Goal: Information Seeking & Learning: Learn about a topic

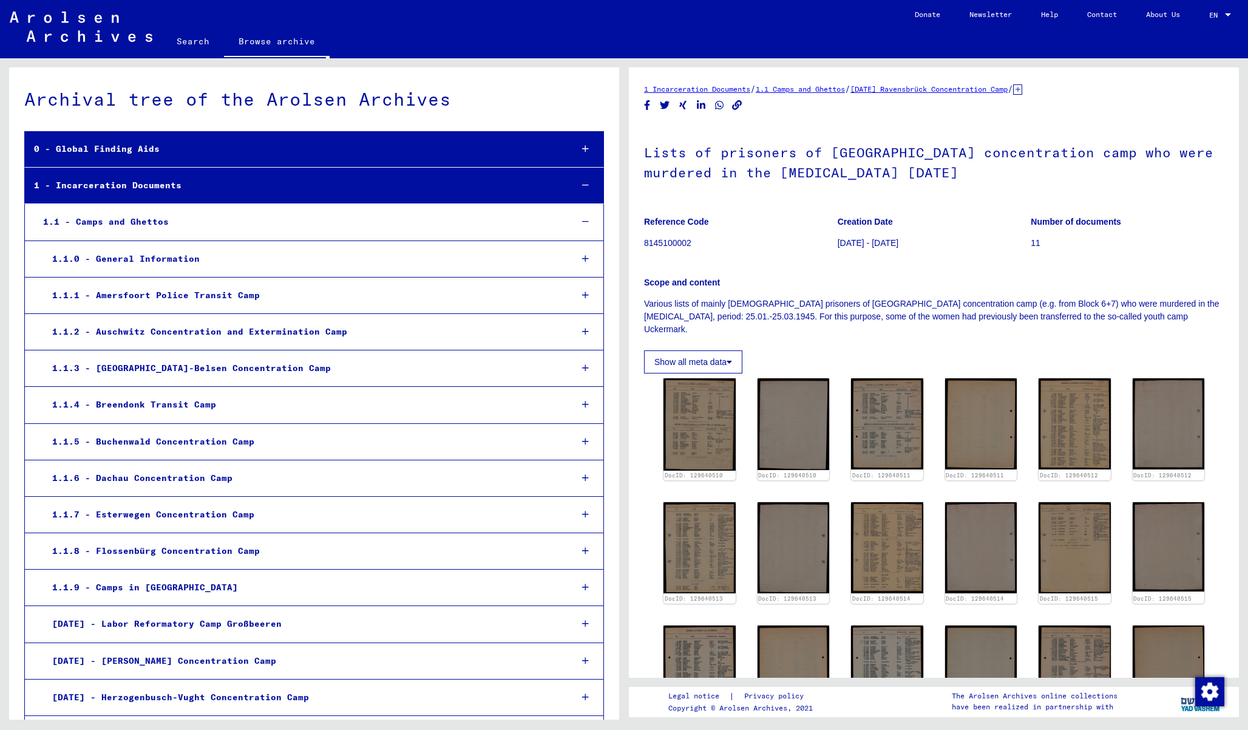
scroll to position [2617, 0]
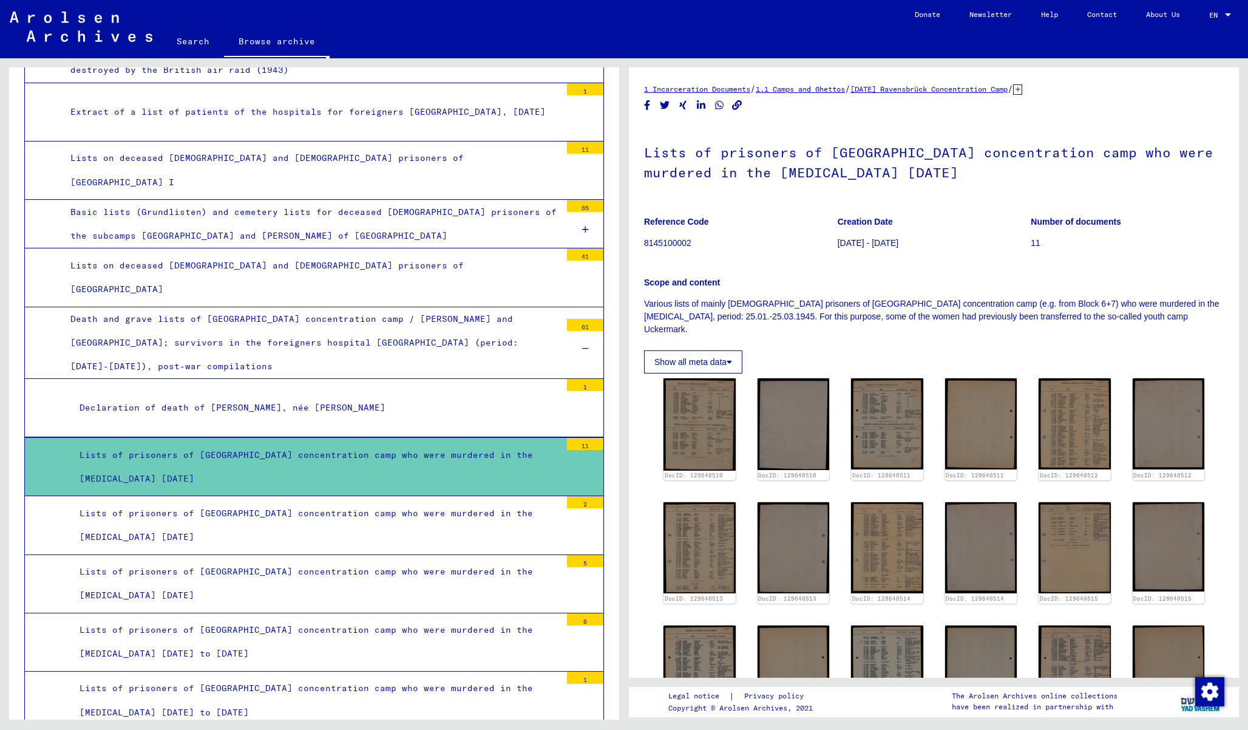
click at [886, 421] on img at bounding box center [887, 423] width 72 height 91
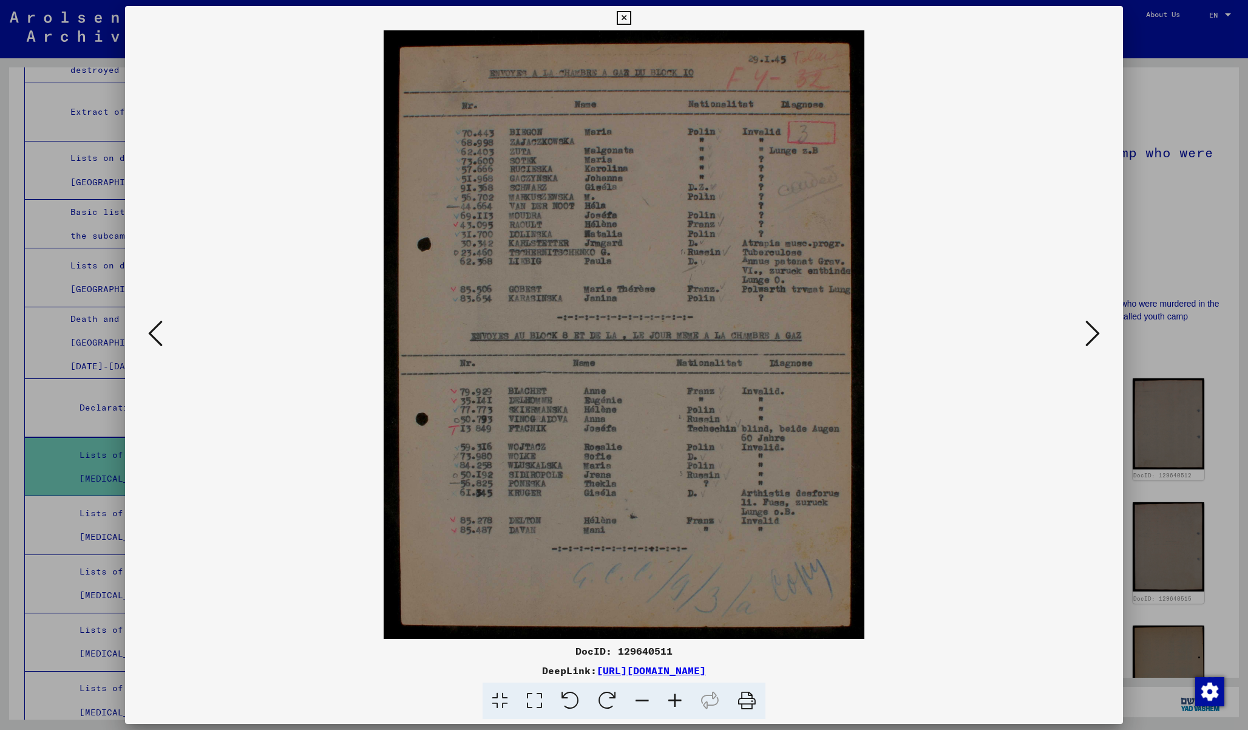
click at [1187, 285] on div at bounding box center [624, 365] width 1248 height 730
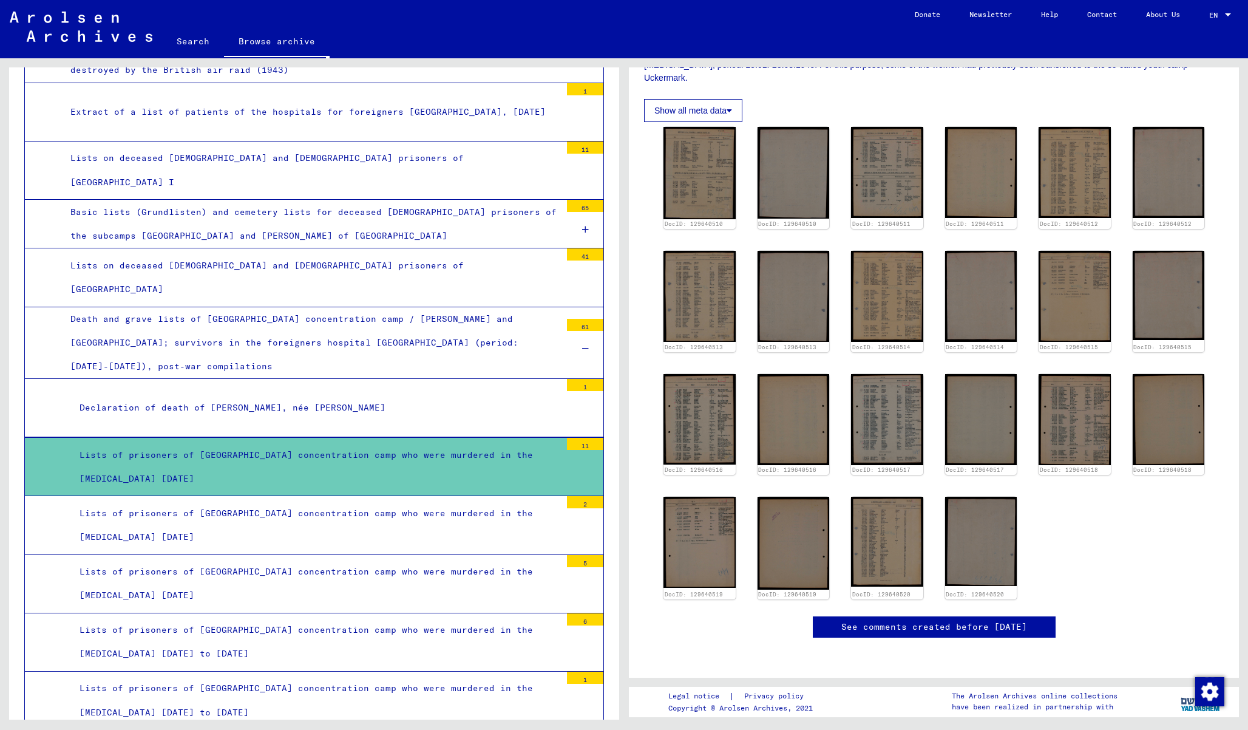
scroll to position [244, 0]
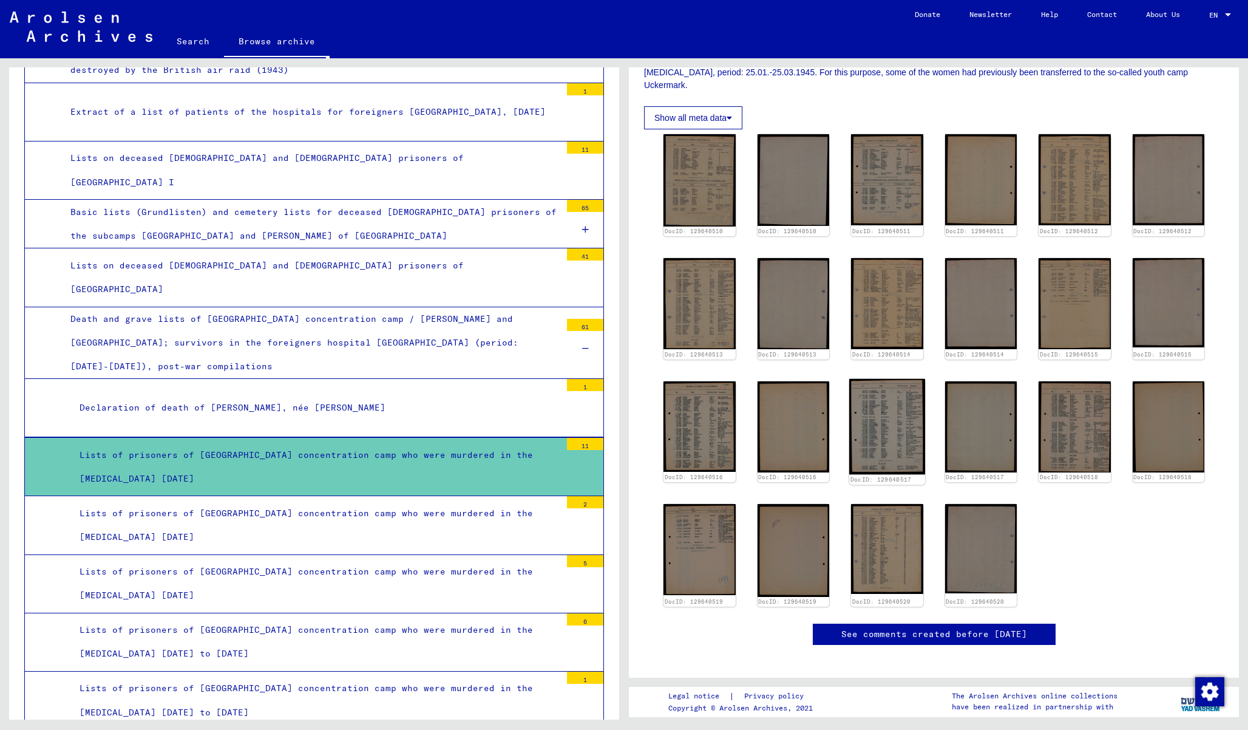
click at [885, 404] on img at bounding box center [886, 426] width 75 height 95
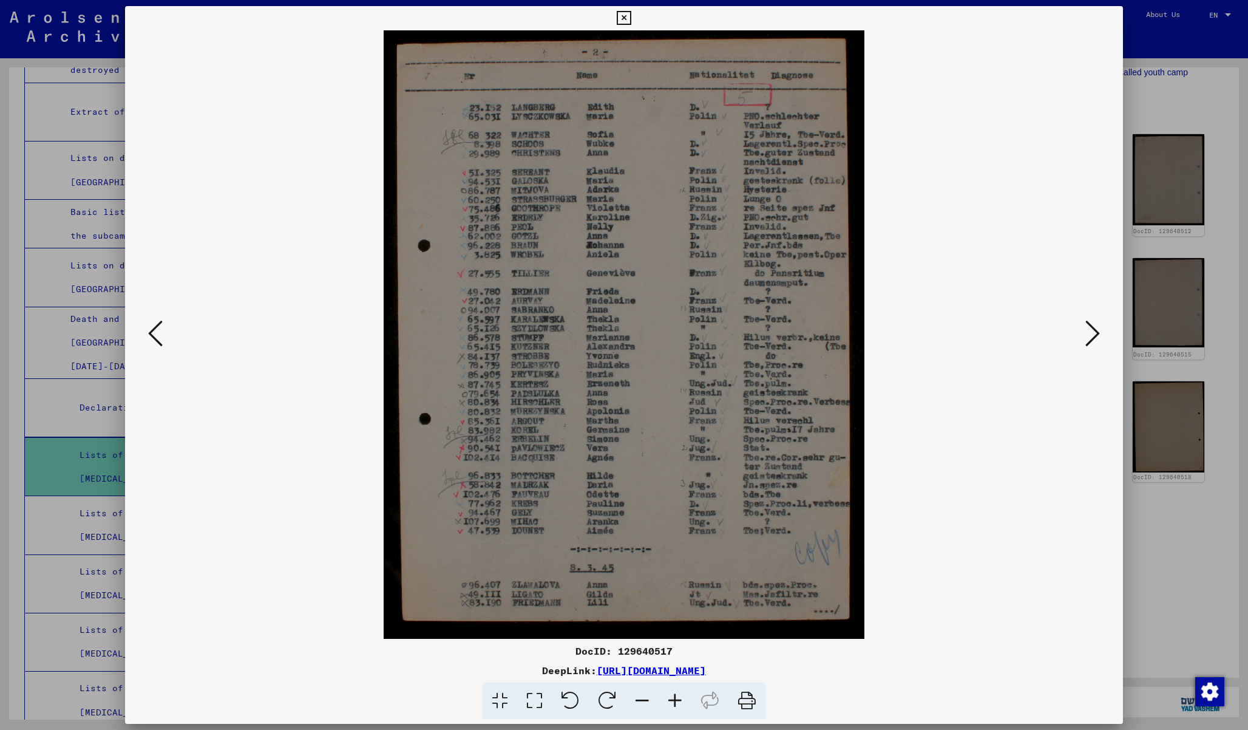
click at [1159, 354] on div at bounding box center [624, 365] width 1248 height 730
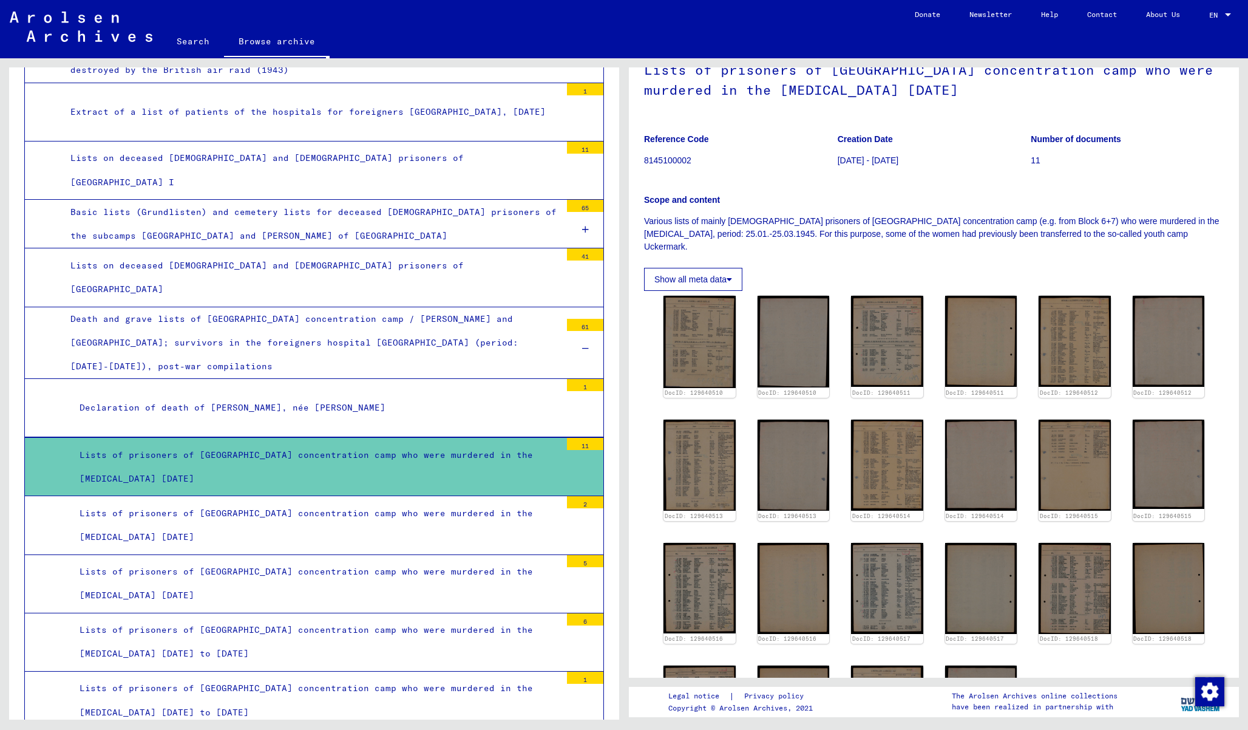
scroll to position [0, 0]
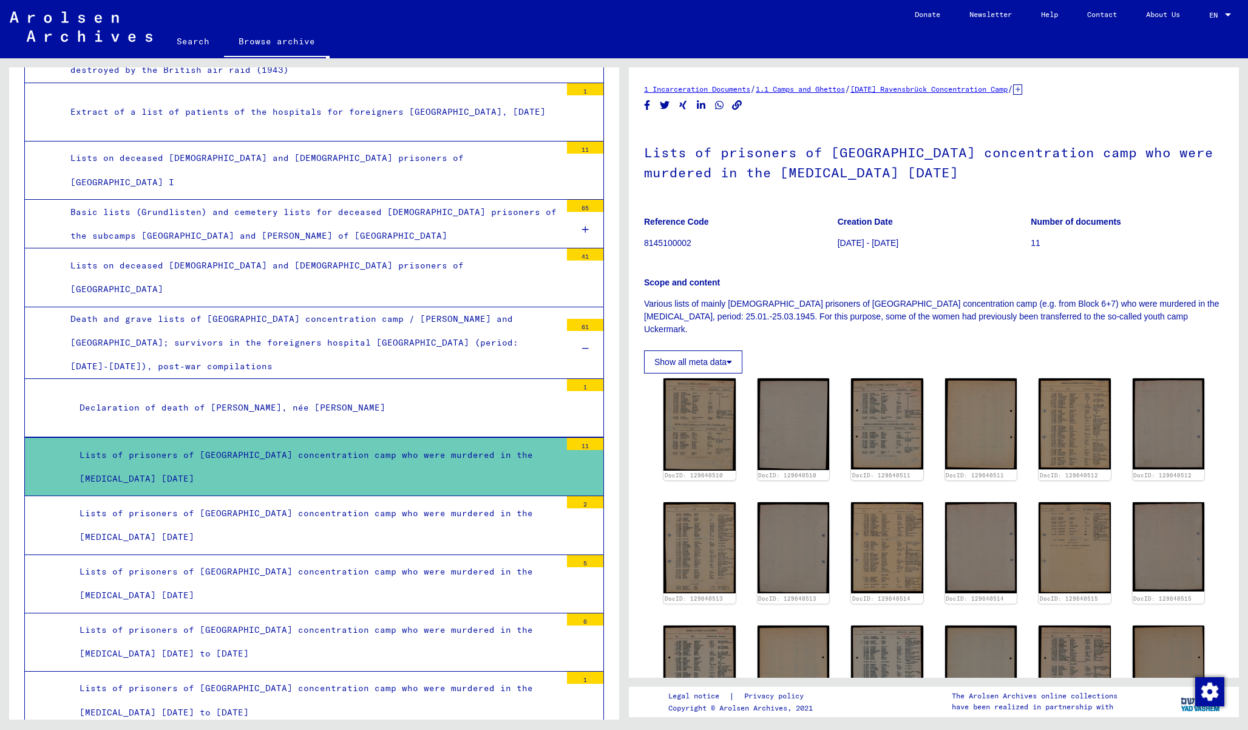
click at [702, 350] on button "Show all meta data" at bounding box center [693, 361] width 98 height 23
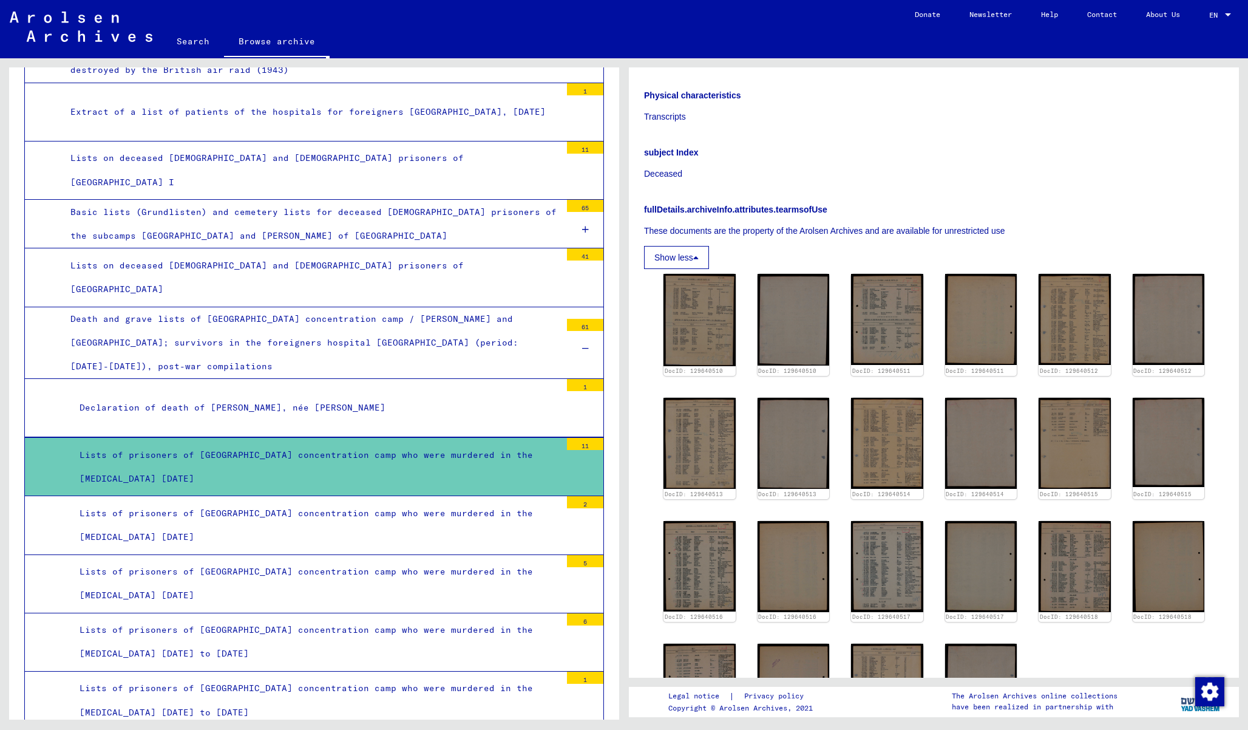
scroll to position [623, 0]
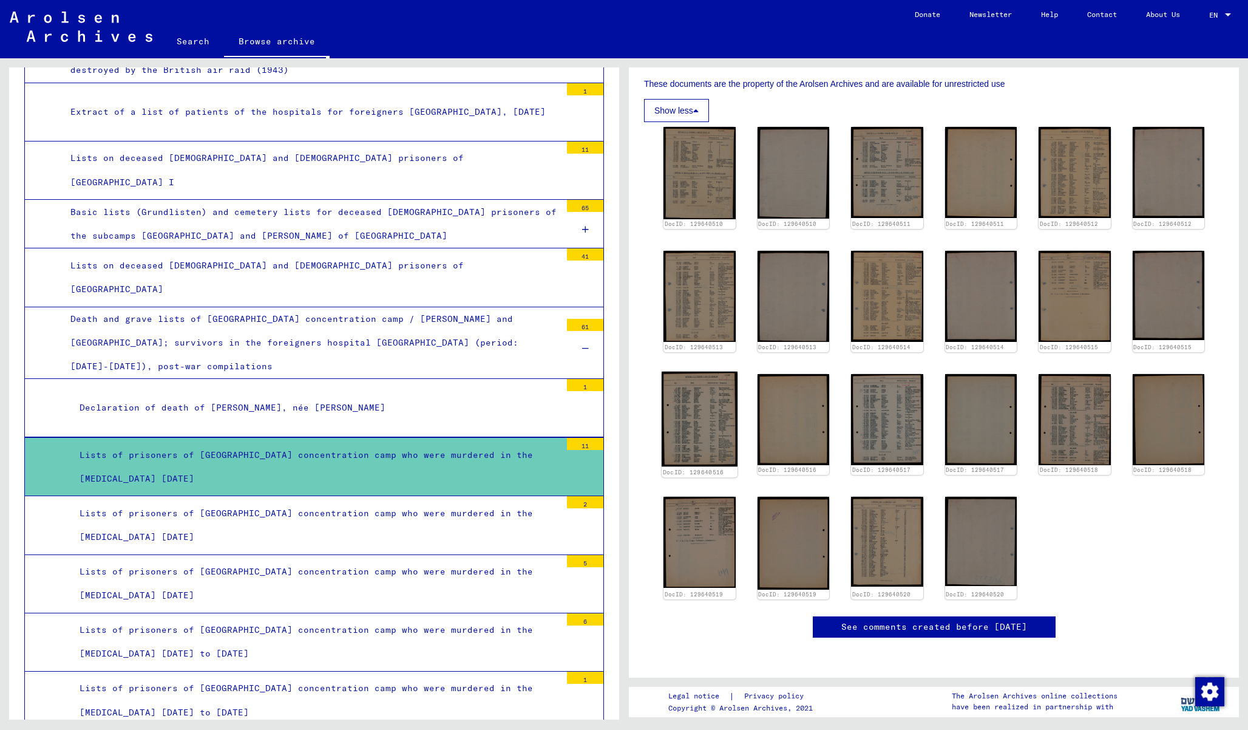
click at [711, 379] on img at bounding box center [699, 418] width 75 height 95
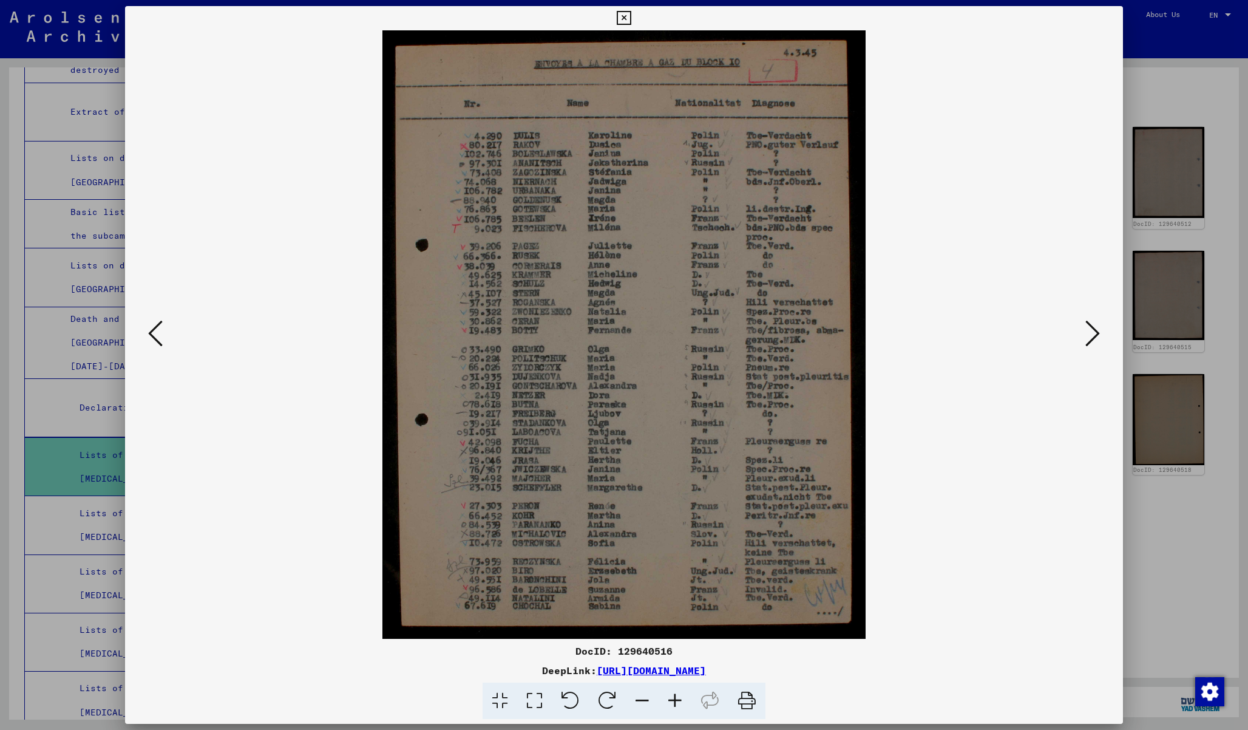
click at [1178, 135] on div at bounding box center [624, 365] width 1248 height 730
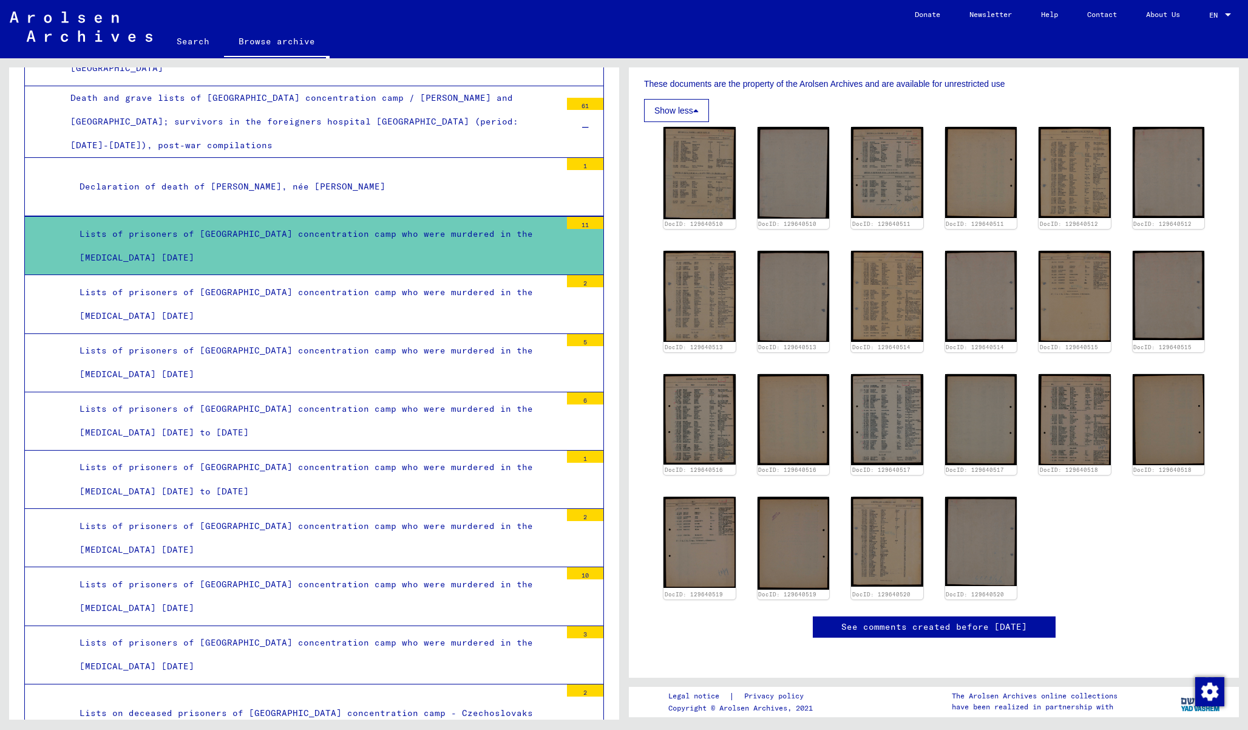
scroll to position [2183, 0]
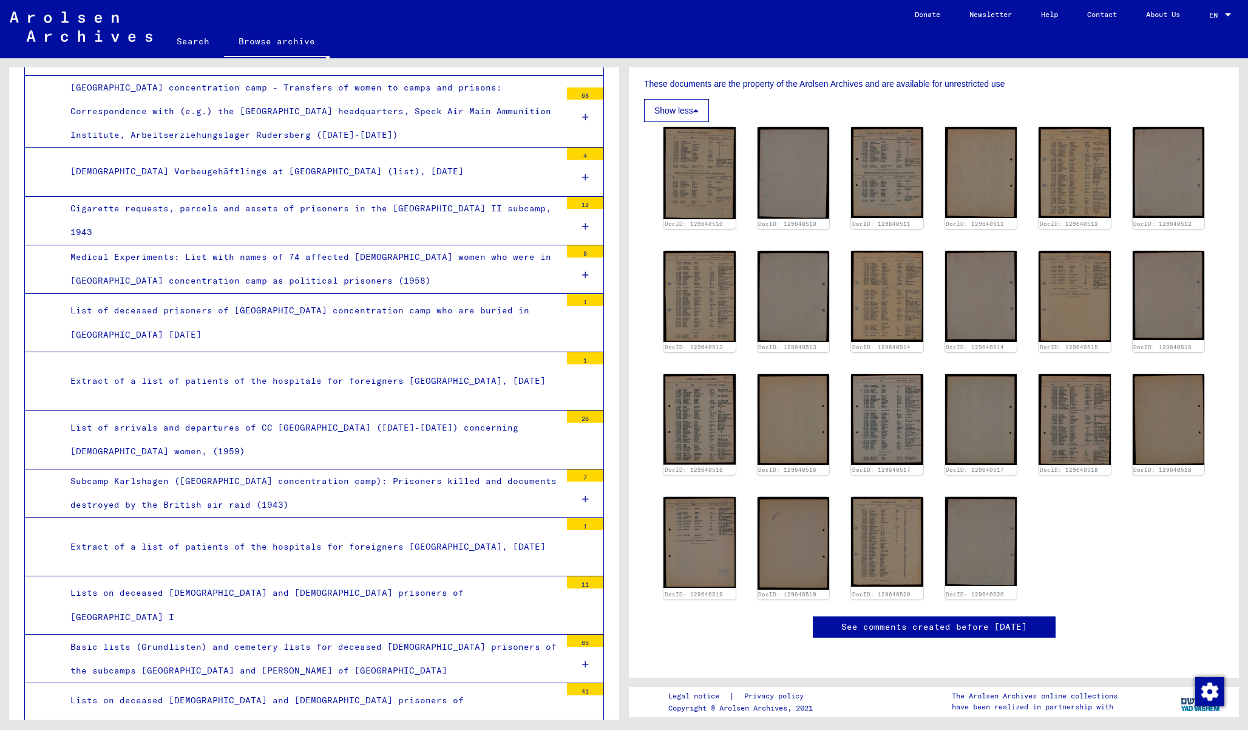
click at [385, 416] on div "List of arrivals and departures of CC [GEOGRAPHIC_DATA] ([DATE]-[DATE]) concern…" at bounding box center [311, 439] width 500 height 47
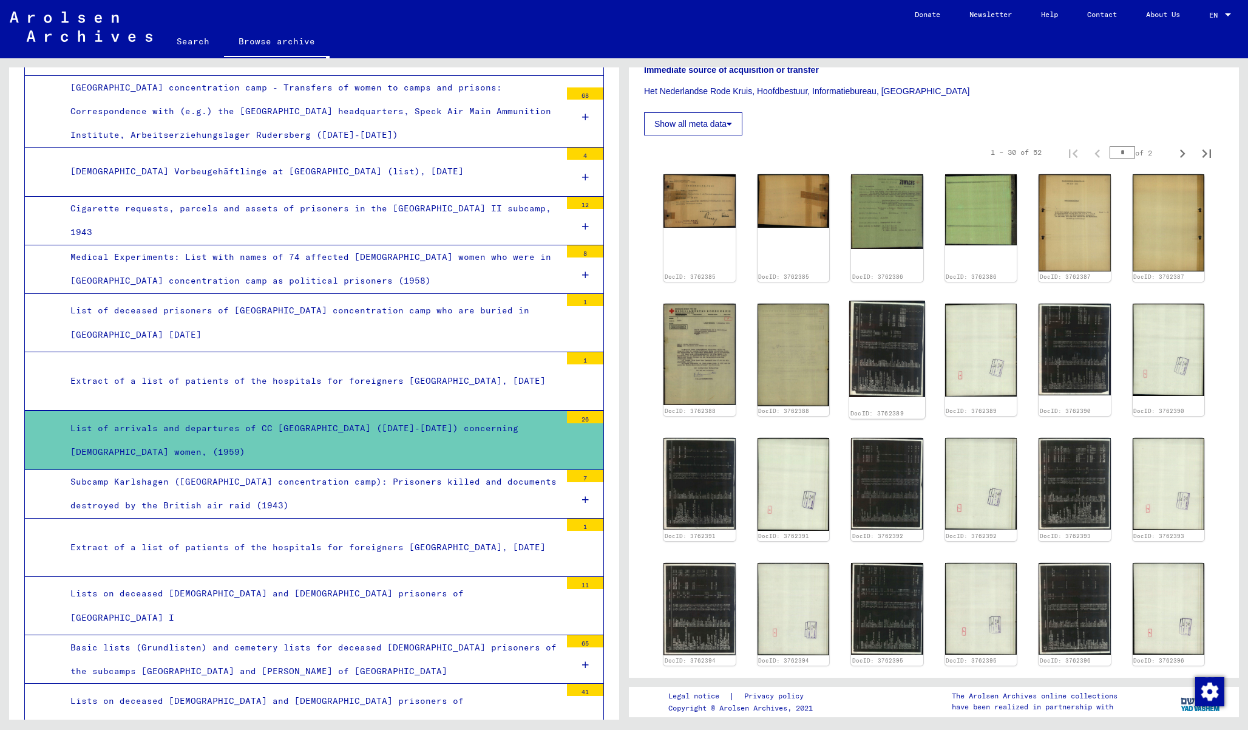
scroll to position [470, 0]
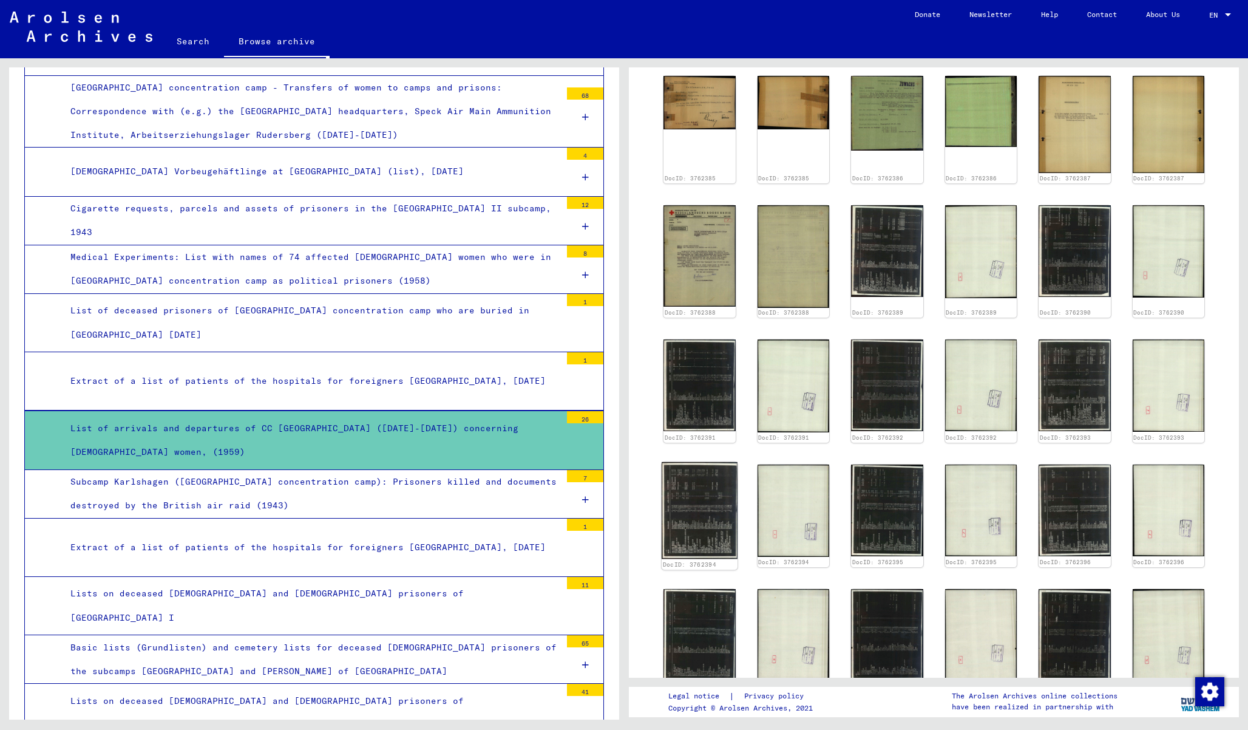
click at [705, 484] on img at bounding box center [699, 510] width 75 height 97
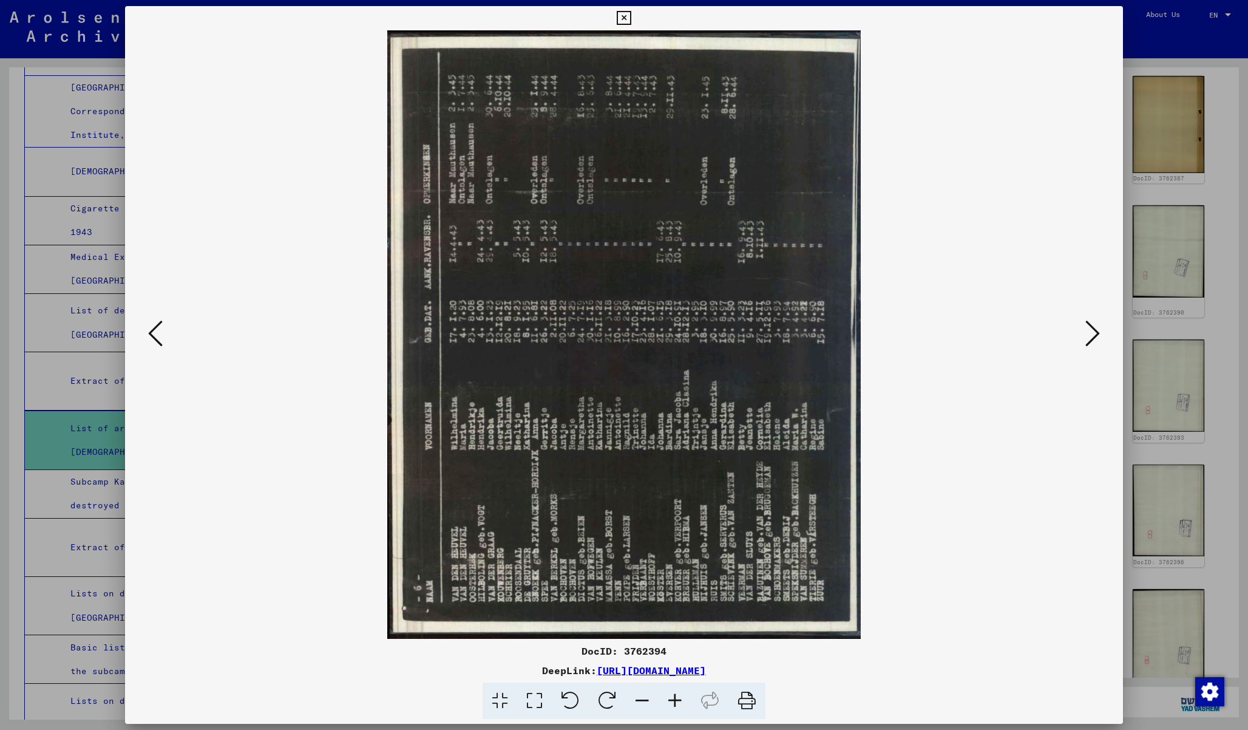
click at [1179, 524] on div at bounding box center [624, 365] width 1248 height 730
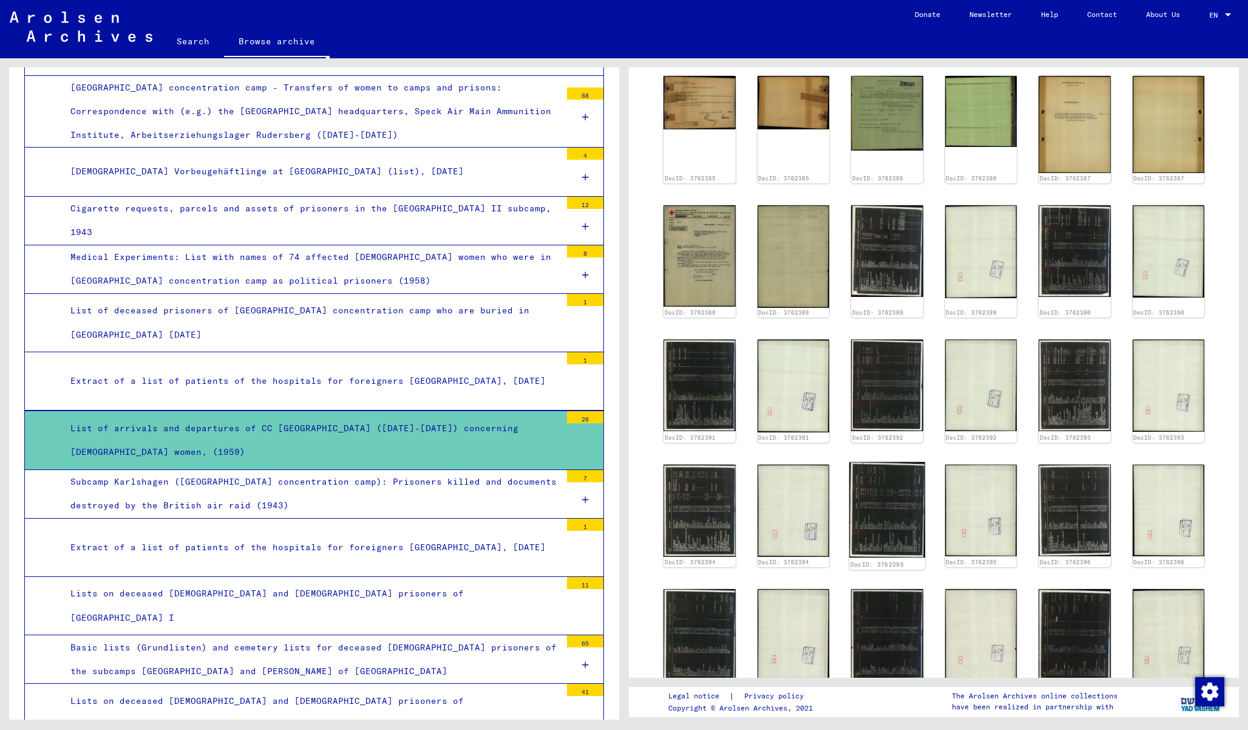
click at [896, 534] on img at bounding box center [886, 510] width 75 height 96
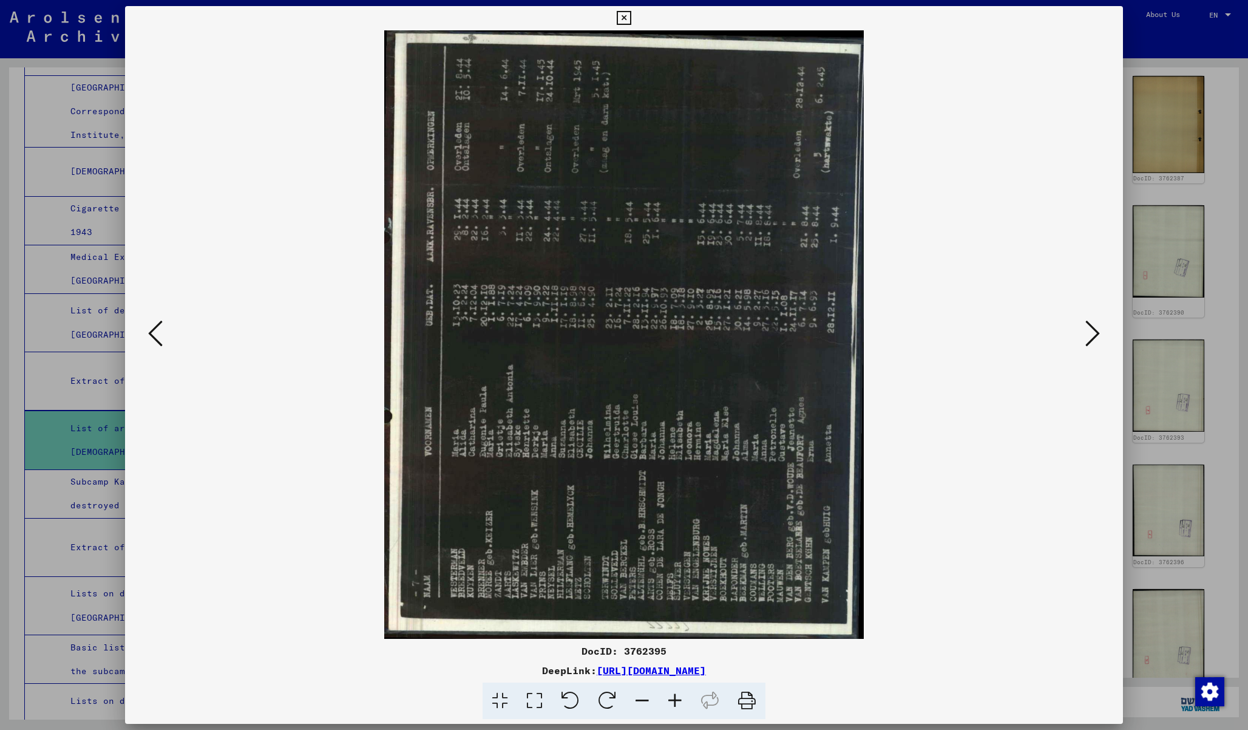
click at [605, 706] on icon at bounding box center [607, 700] width 37 height 37
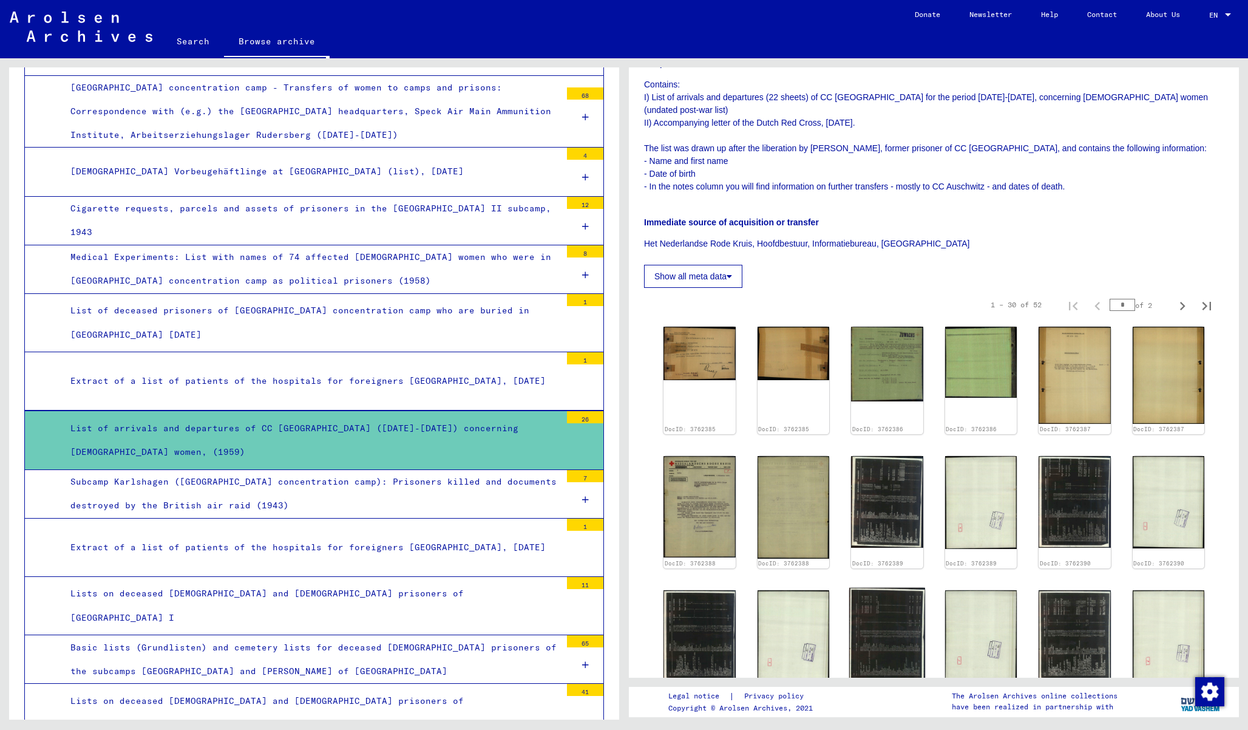
scroll to position [0, 0]
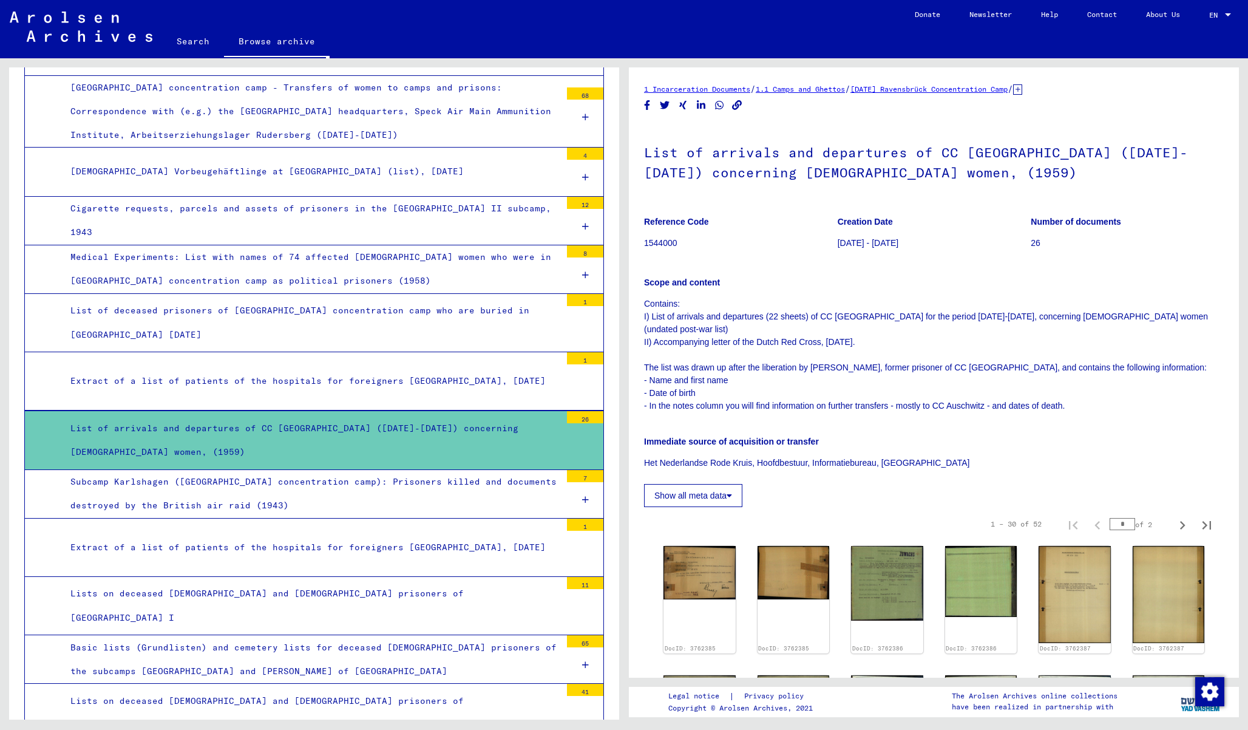
click at [716, 486] on button "Show all meta data" at bounding box center [693, 495] width 98 height 23
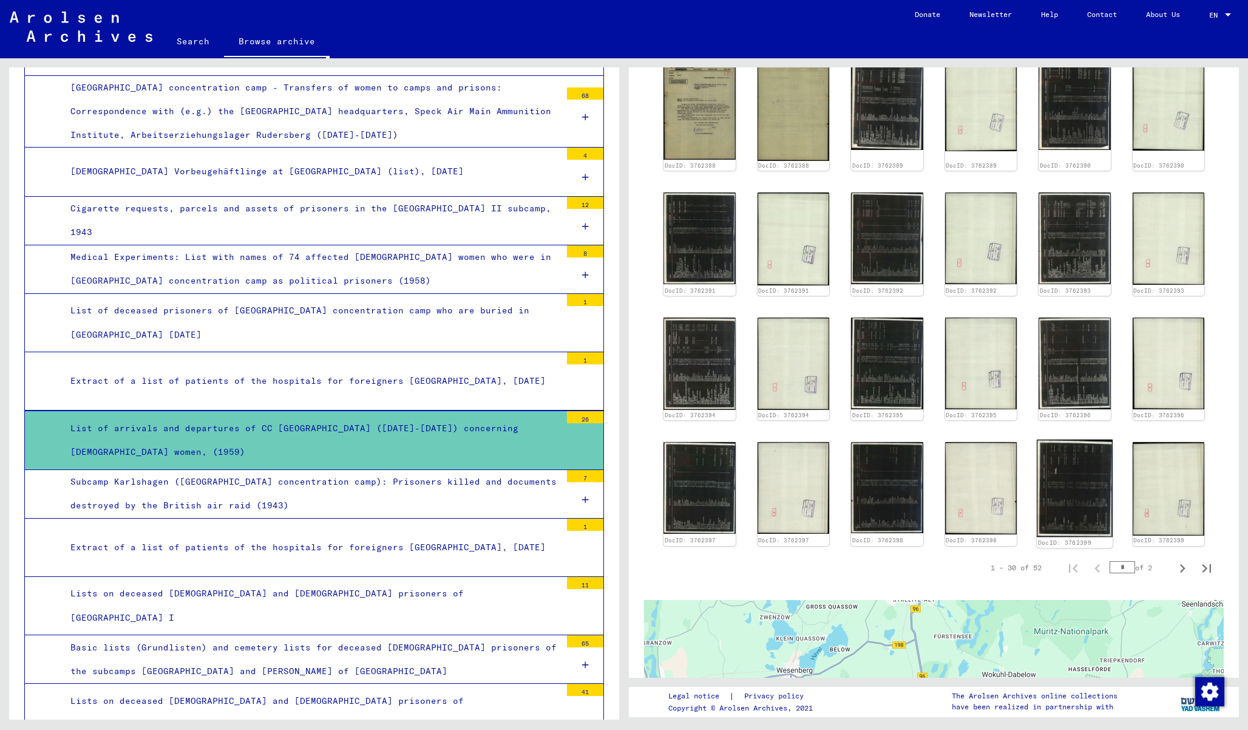
scroll to position [673, 0]
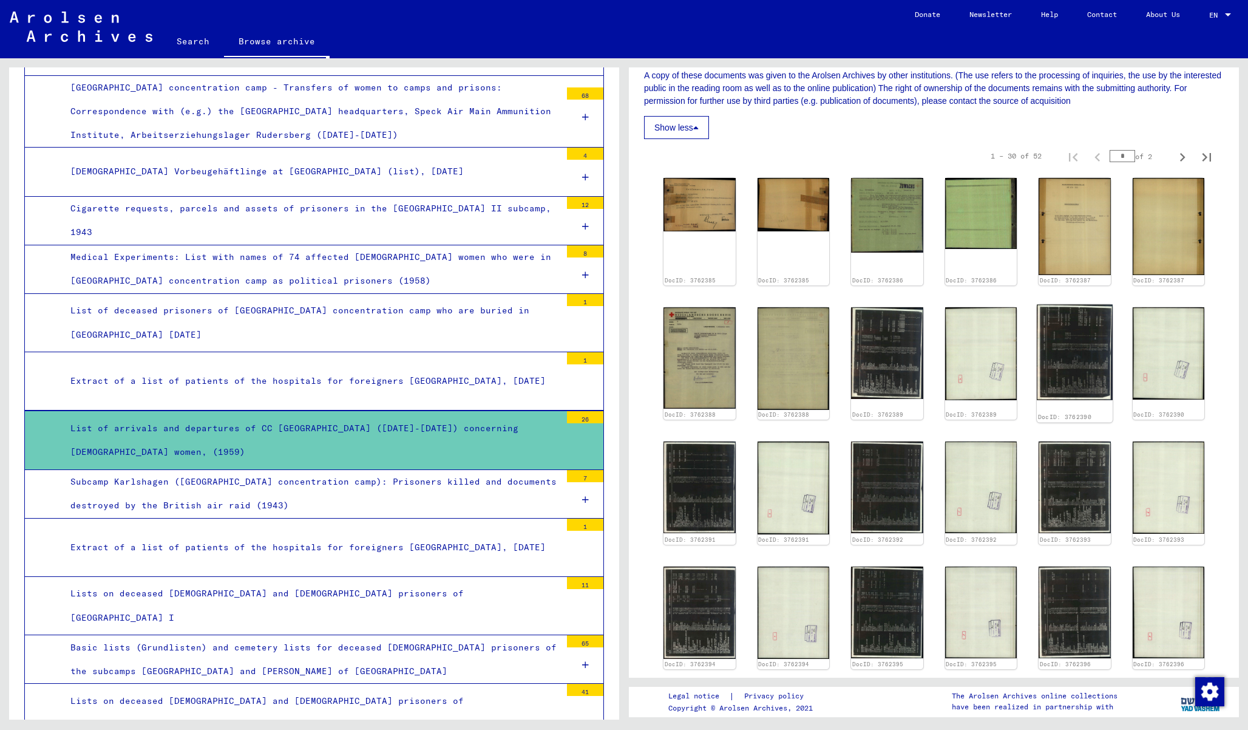
click at [1041, 359] on img at bounding box center [1074, 353] width 75 height 96
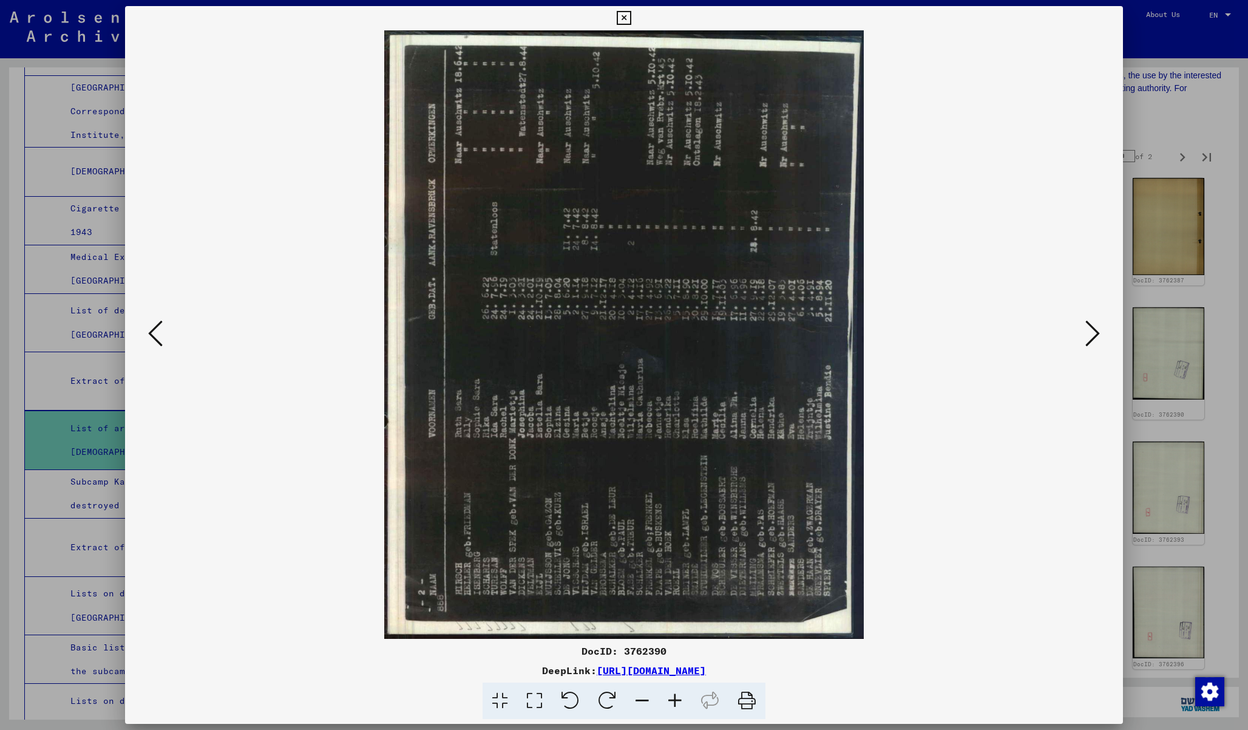
click at [606, 705] on icon at bounding box center [607, 700] width 37 height 37
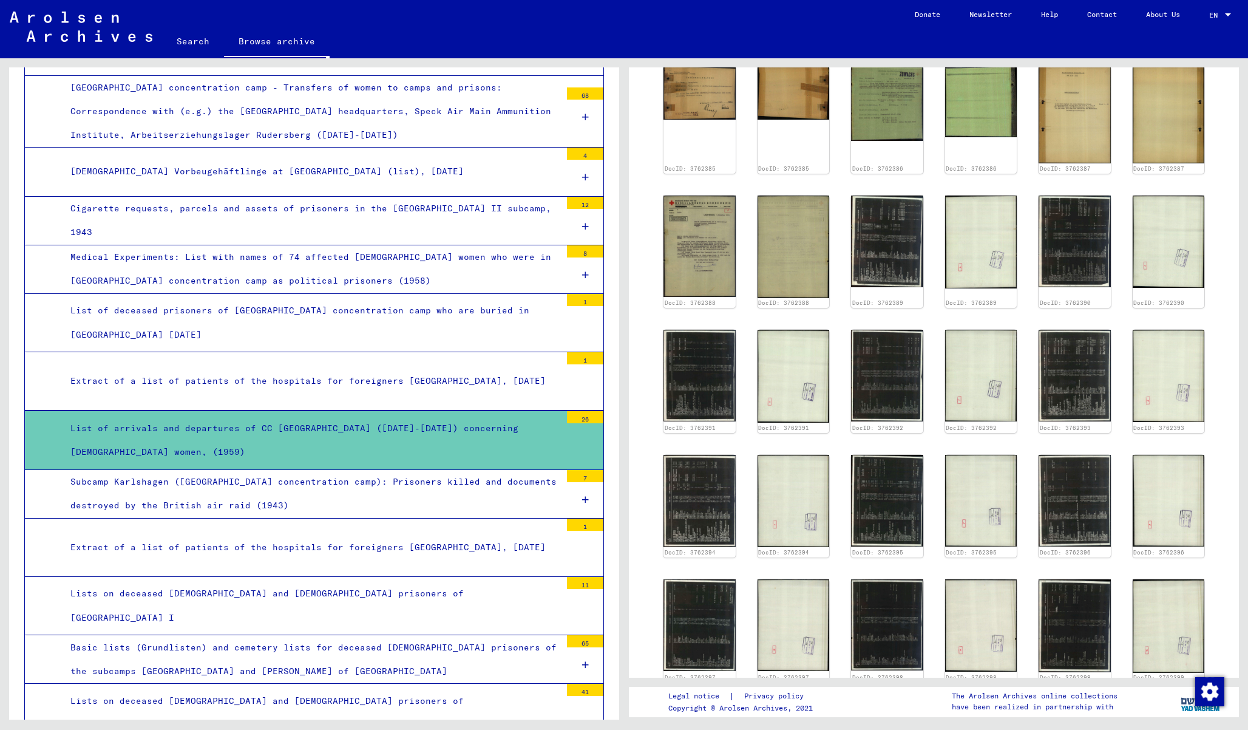
scroll to position [787, 0]
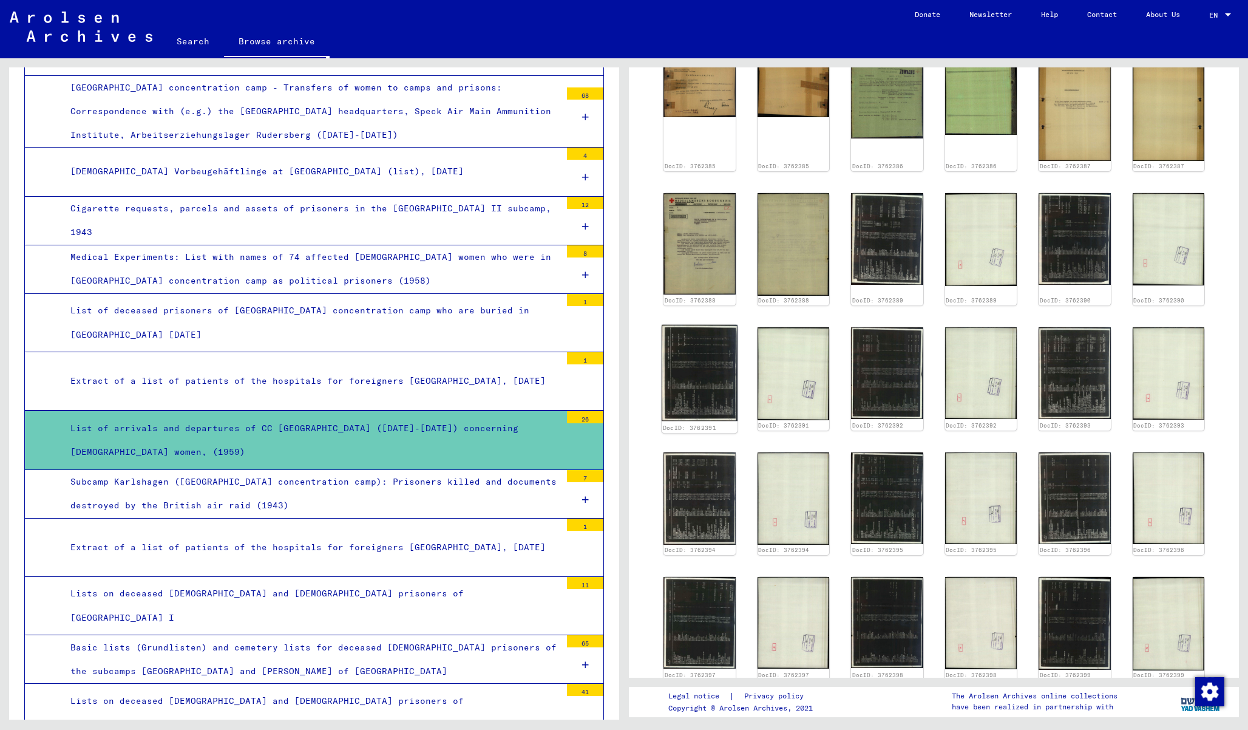
click at [701, 362] on img at bounding box center [699, 373] width 75 height 96
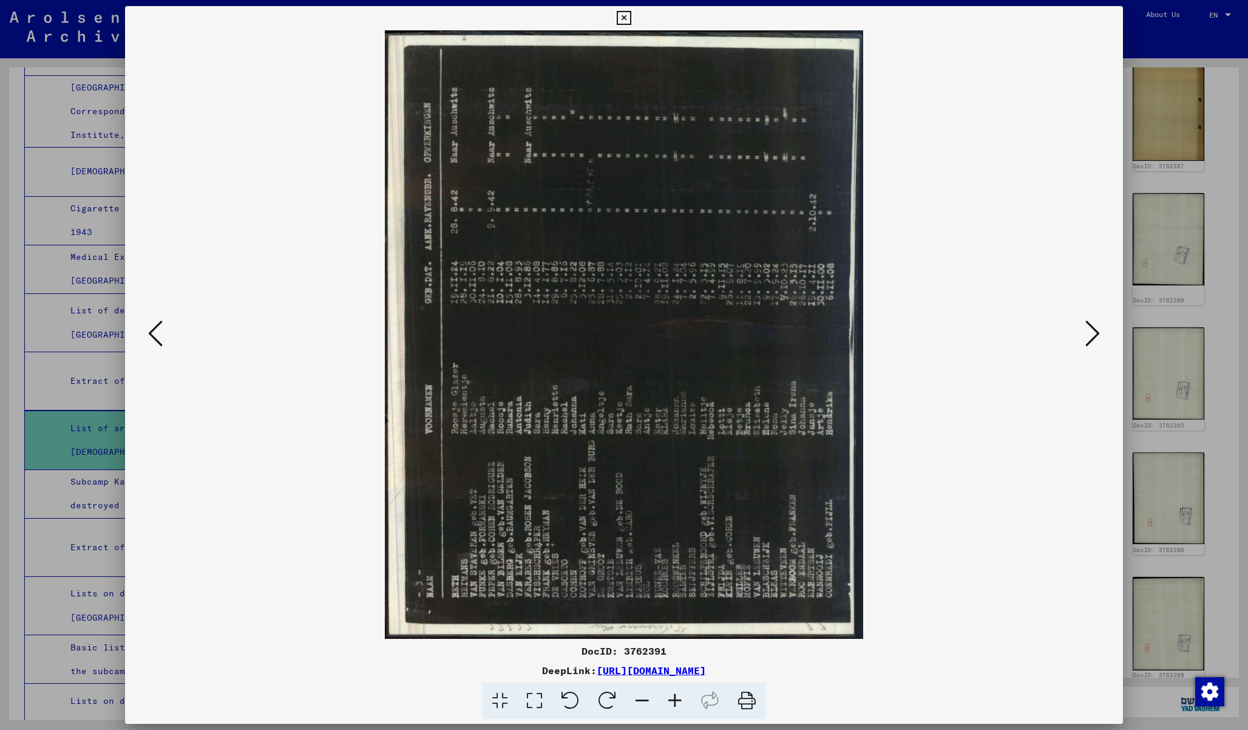
click at [605, 717] on icon at bounding box center [607, 700] width 37 height 37
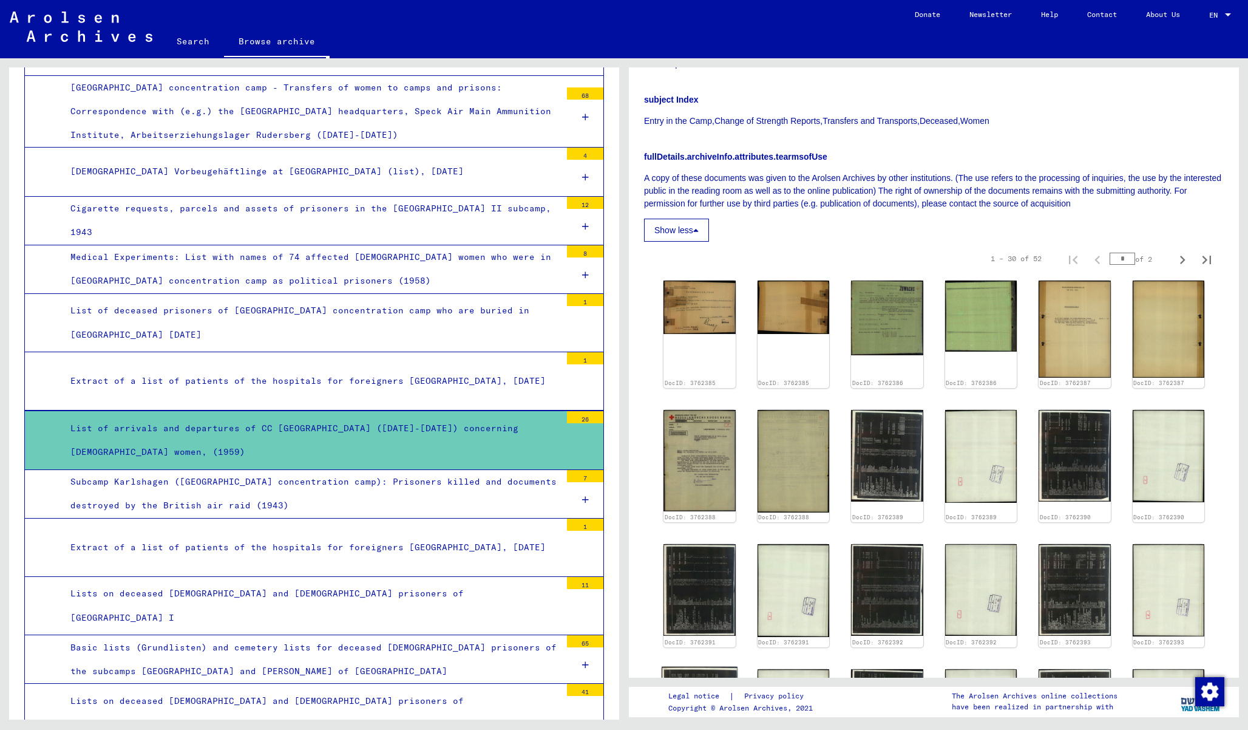
scroll to position [534, 0]
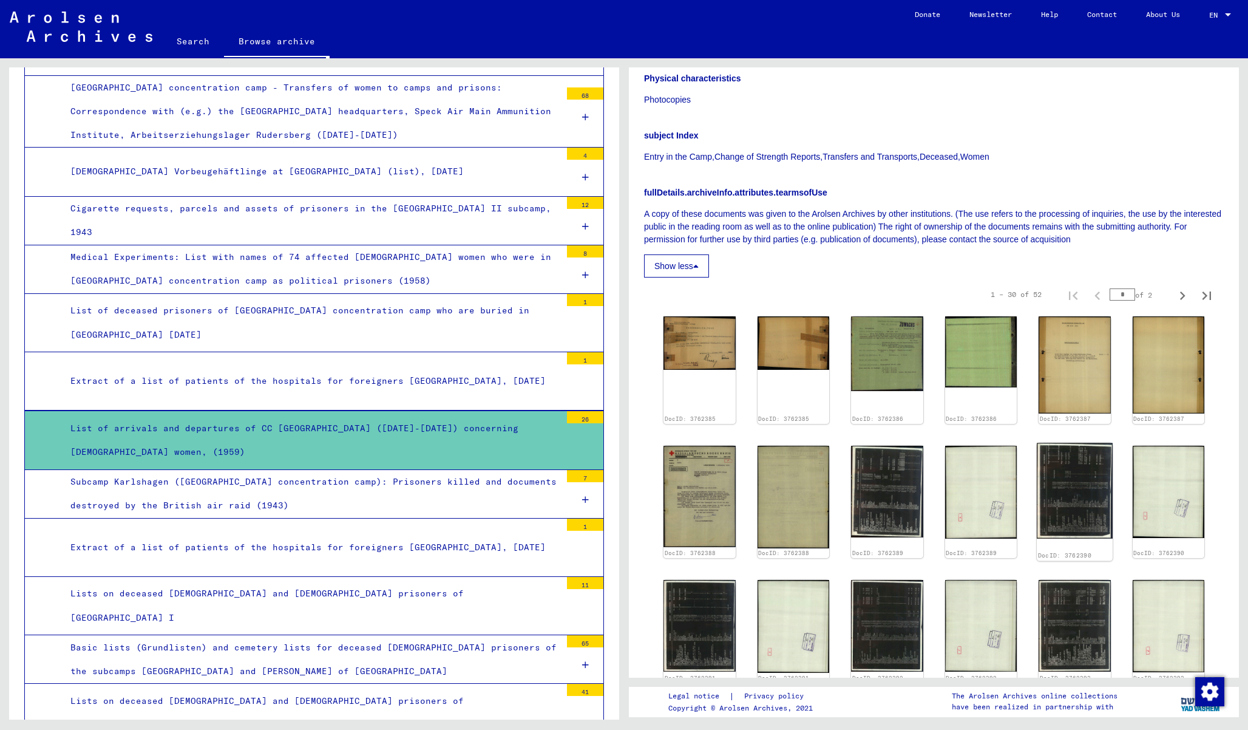
click at [1077, 493] on img at bounding box center [1074, 491] width 75 height 96
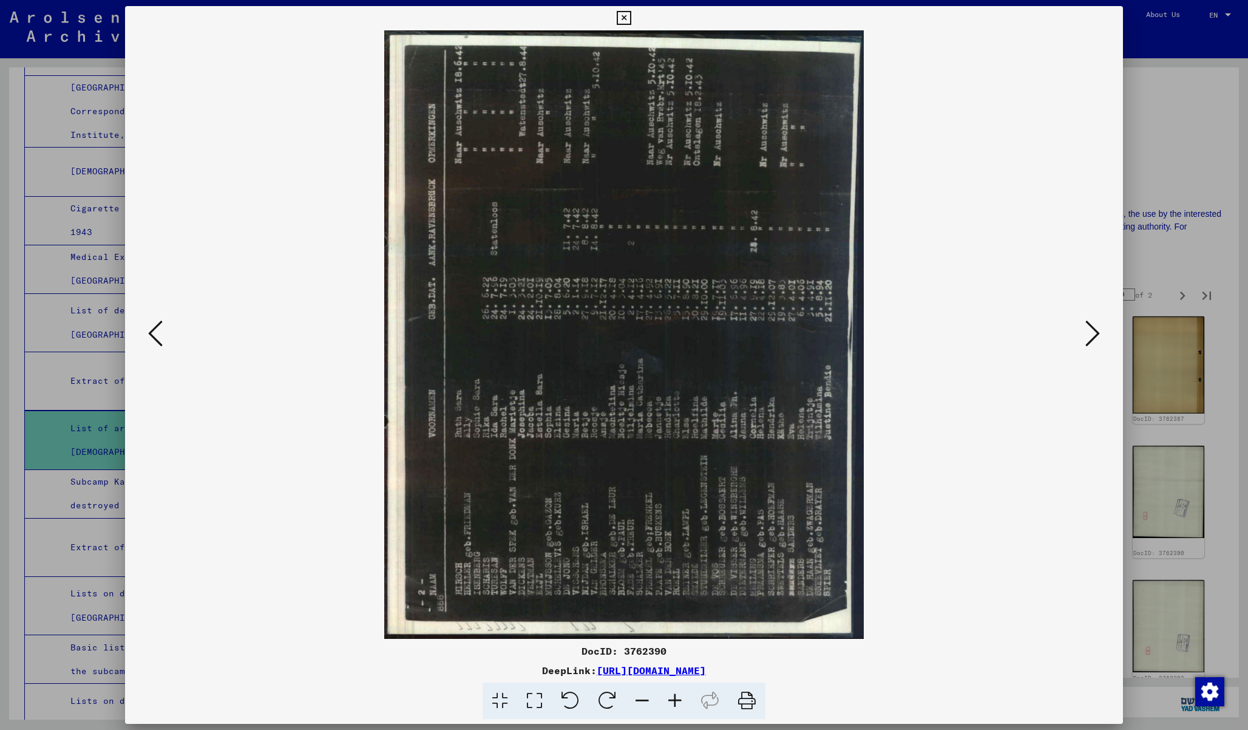
click at [610, 704] on icon at bounding box center [607, 700] width 37 height 37
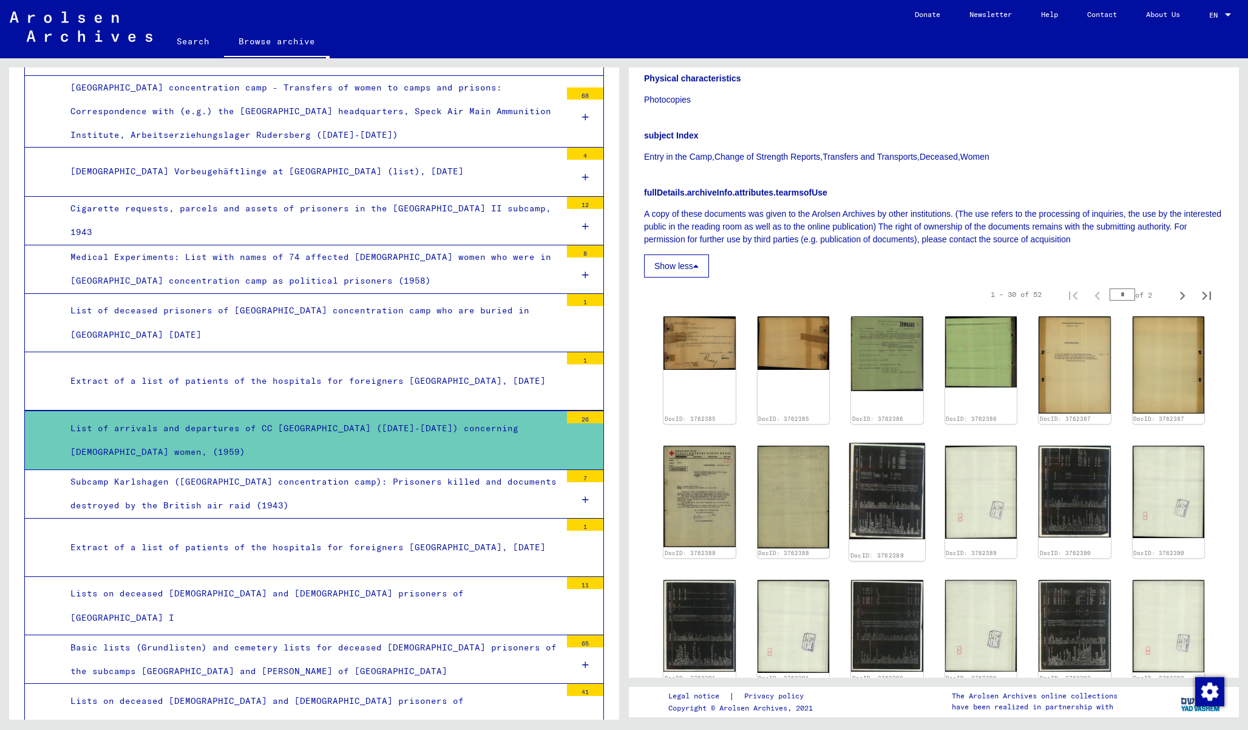
click at [882, 476] on img at bounding box center [886, 491] width 75 height 96
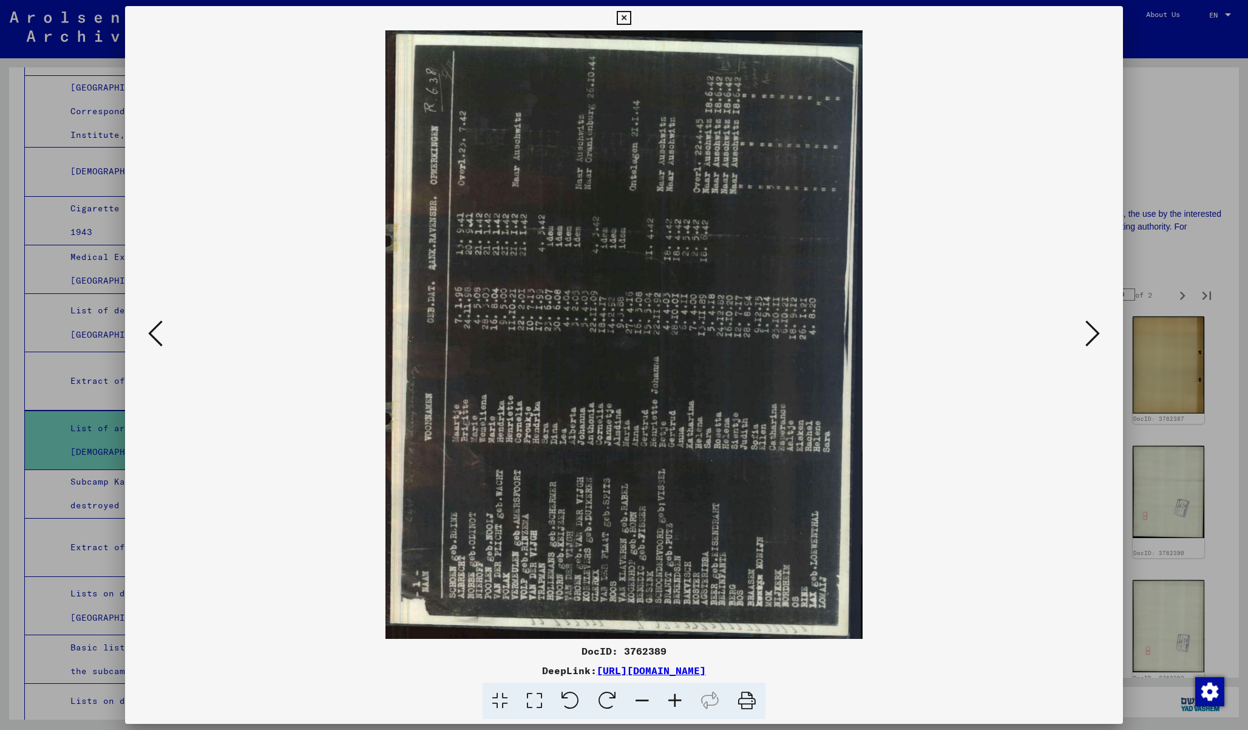
click at [598, 697] on icon at bounding box center [607, 700] width 37 height 37
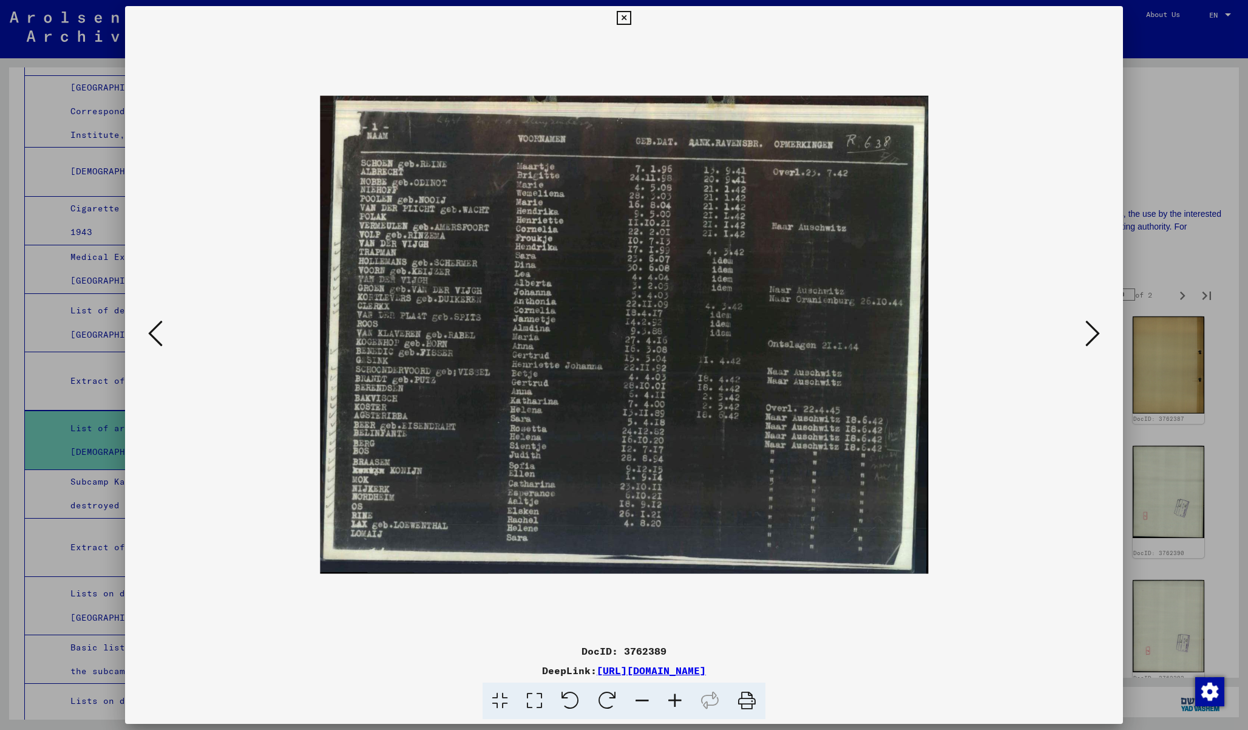
drag, startPoint x: 557, startPoint y: 668, endPoint x: 309, endPoint y: 1, distance: 711.6
click at [0, 0] on div "DocID: 3762389 DeepLink: [URL][DOMAIN_NAME]" at bounding box center [624, 365] width 1248 height 730
